Goal: Task Accomplishment & Management: Manage account settings

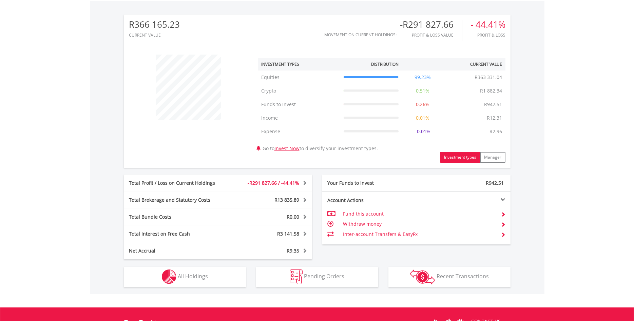
scroll to position [242, 0]
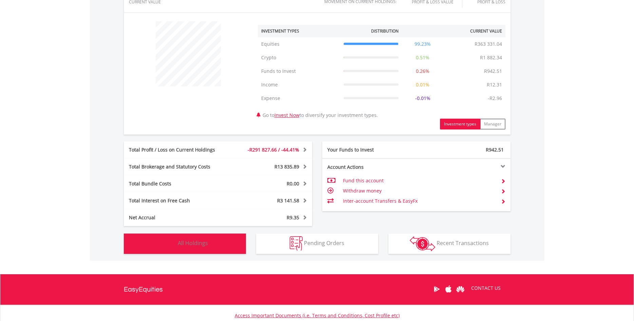
click at [195, 247] on button "Holdings All Holdings" at bounding box center [185, 244] width 122 height 20
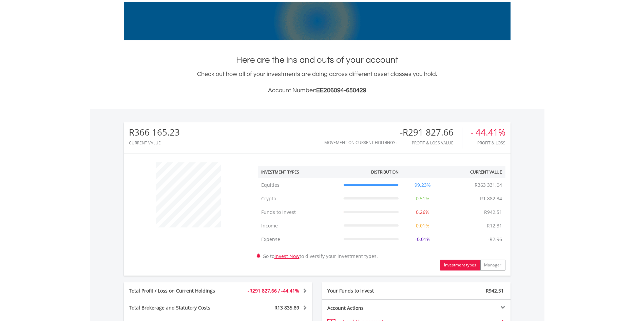
scroll to position [0, 0]
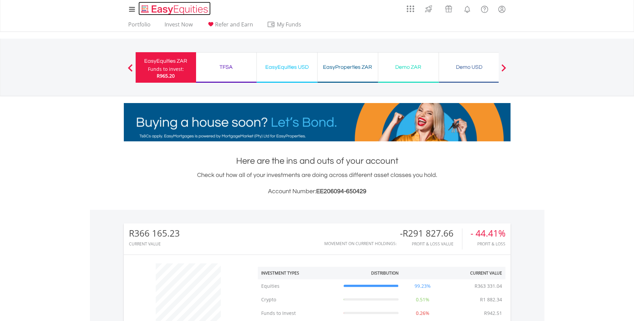
click at [177, 15] on img "Home page" at bounding box center [175, 9] width 71 height 11
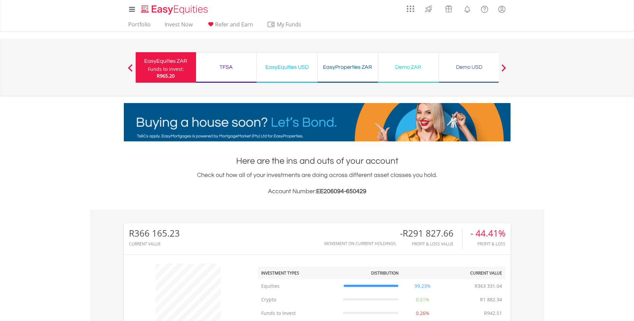
click at [177, 20] on ul "Portfolio Invest Now Refer and Earn My Funds Fund your accounts Withdraw Money …" at bounding box center [217, 25] width 186 height 13
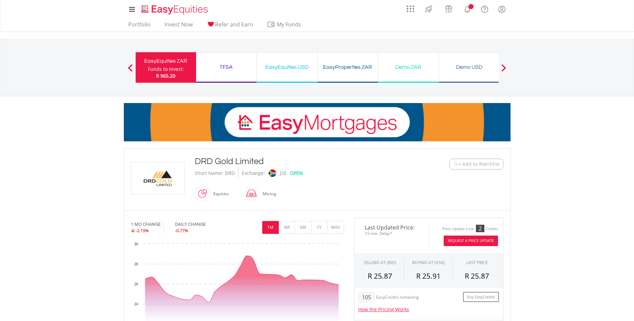
scroll to position [173, 0]
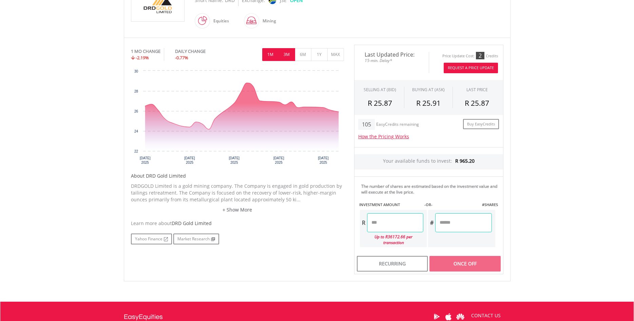
click at [287, 56] on button "3M" at bounding box center [287, 54] width 17 height 13
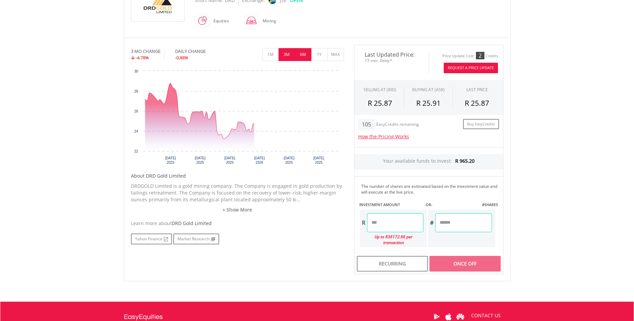
click at [302, 53] on button "6M" at bounding box center [303, 54] width 17 height 13
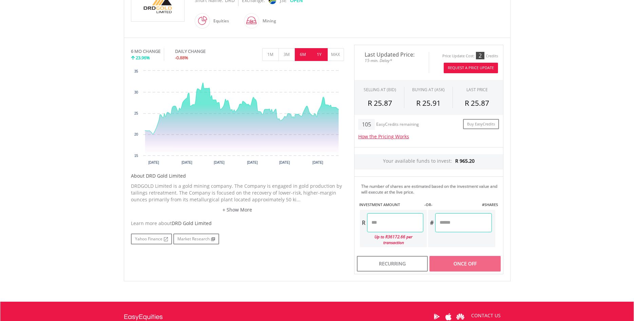
click at [324, 53] on button "1Y" at bounding box center [319, 54] width 17 height 13
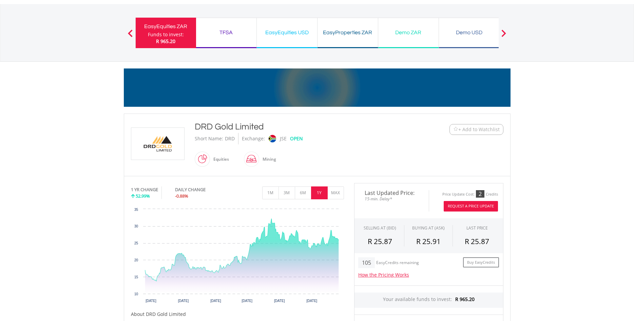
scroll to position [0, 0]
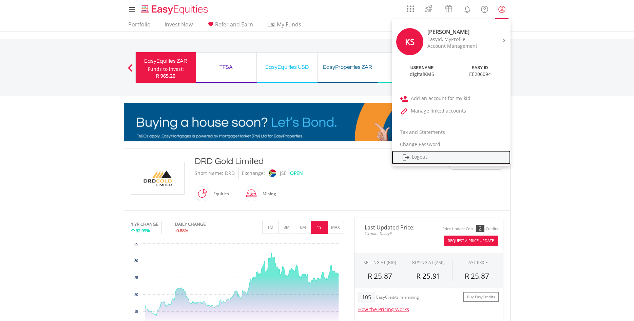
click at [418, 159] on link "Logout" at bounding box center [451, 158] width 119 height 14
